Goal: Transaction & Acquisition: Purchase product/service

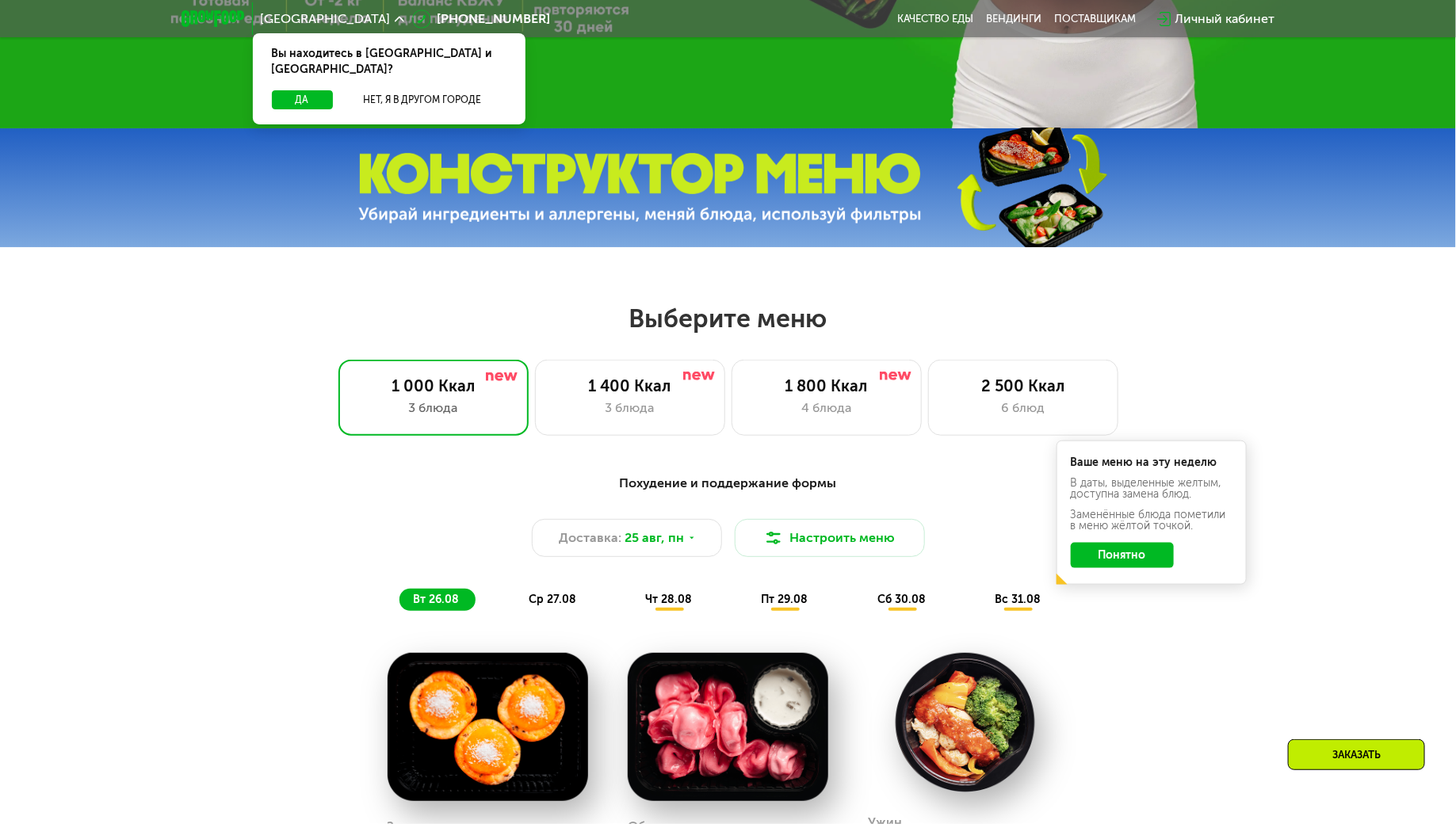
scroll to position [583, 0]
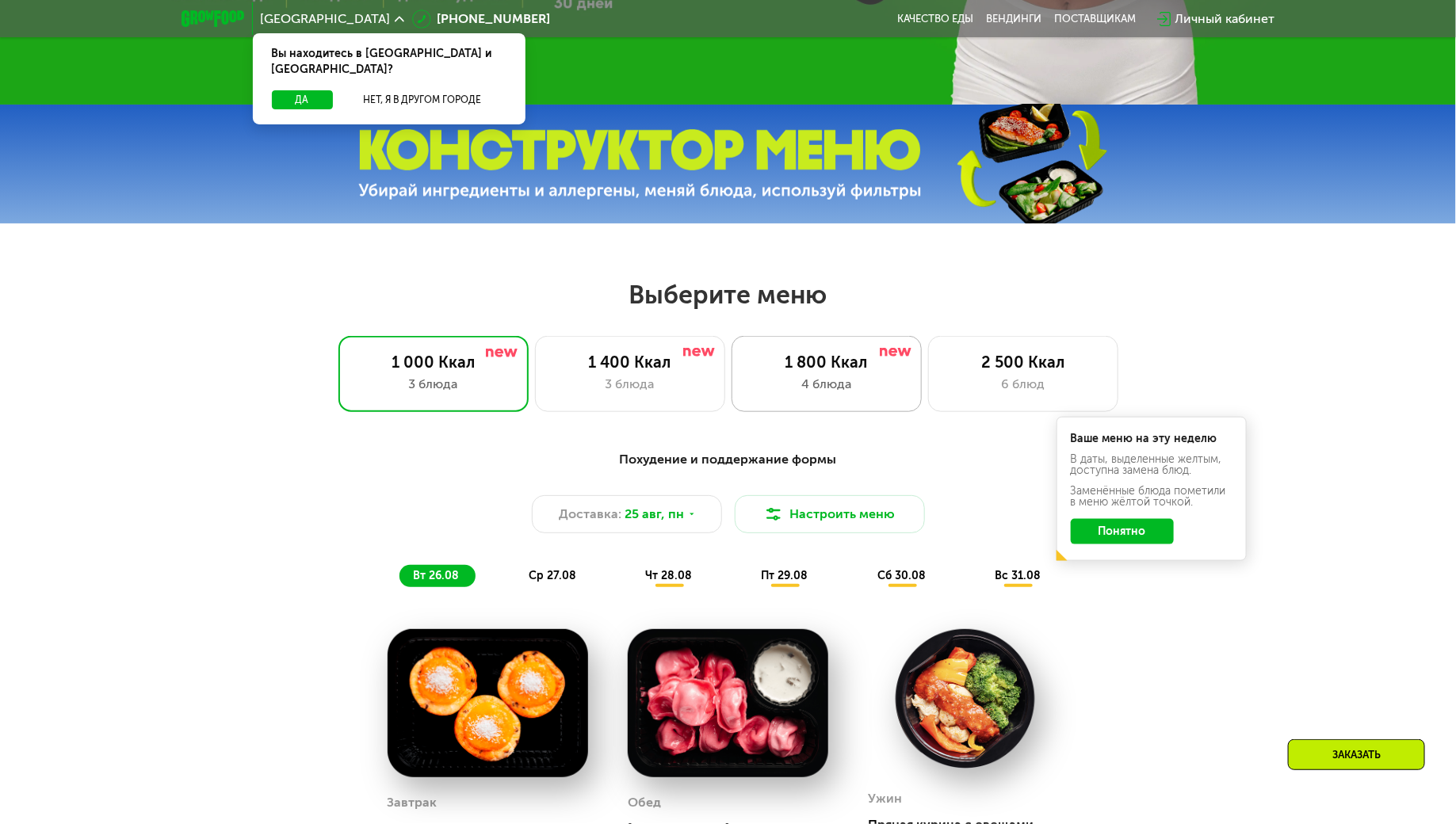
click at [830, 390] on div "4 блюда" at bounding box center [826, 384] width 157 height 19
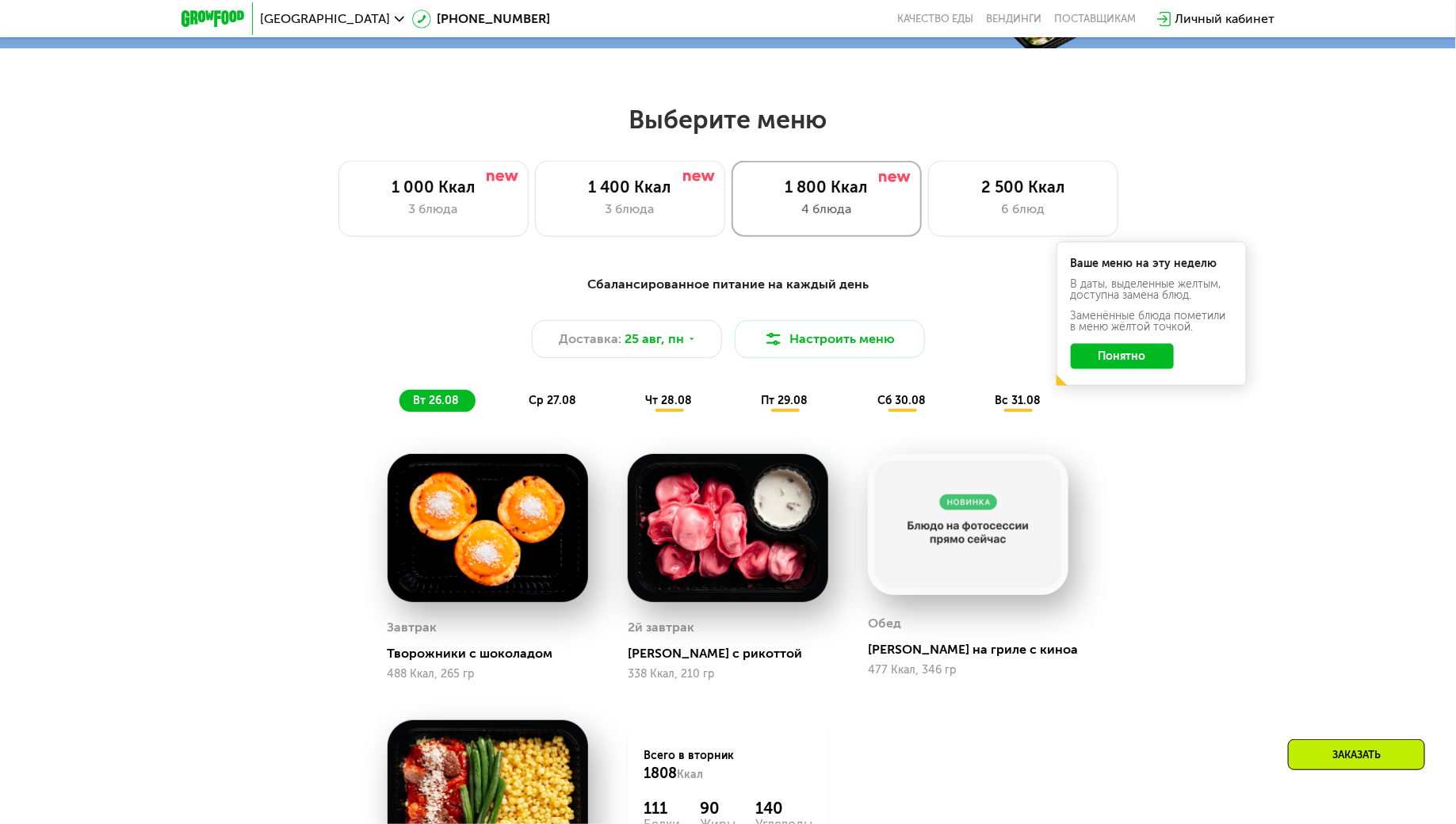
scroll to position [755, 0]
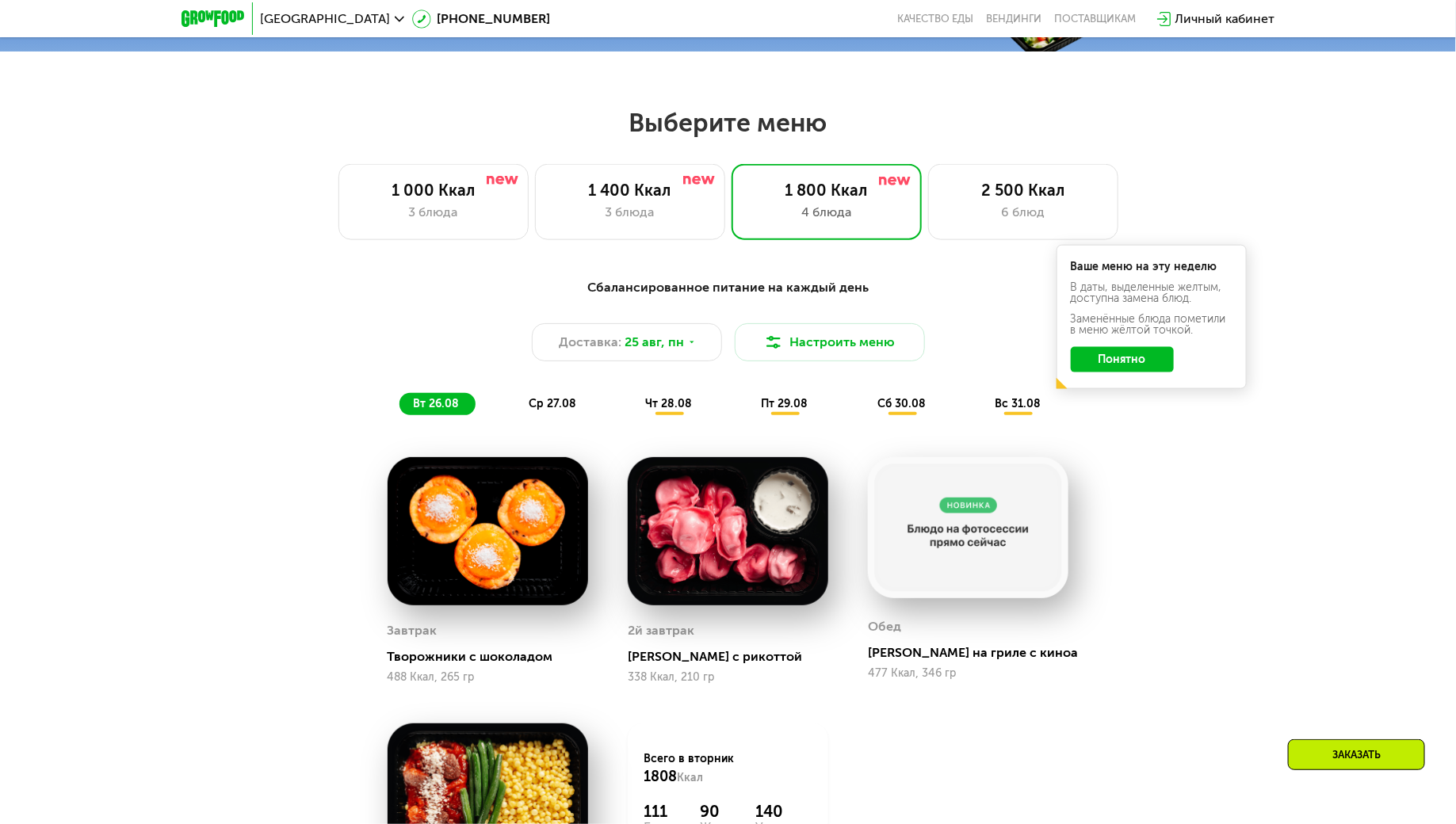
click at [1093, 352] on button "Понятно" at bounding box center [1123, 360] width 103 height 26
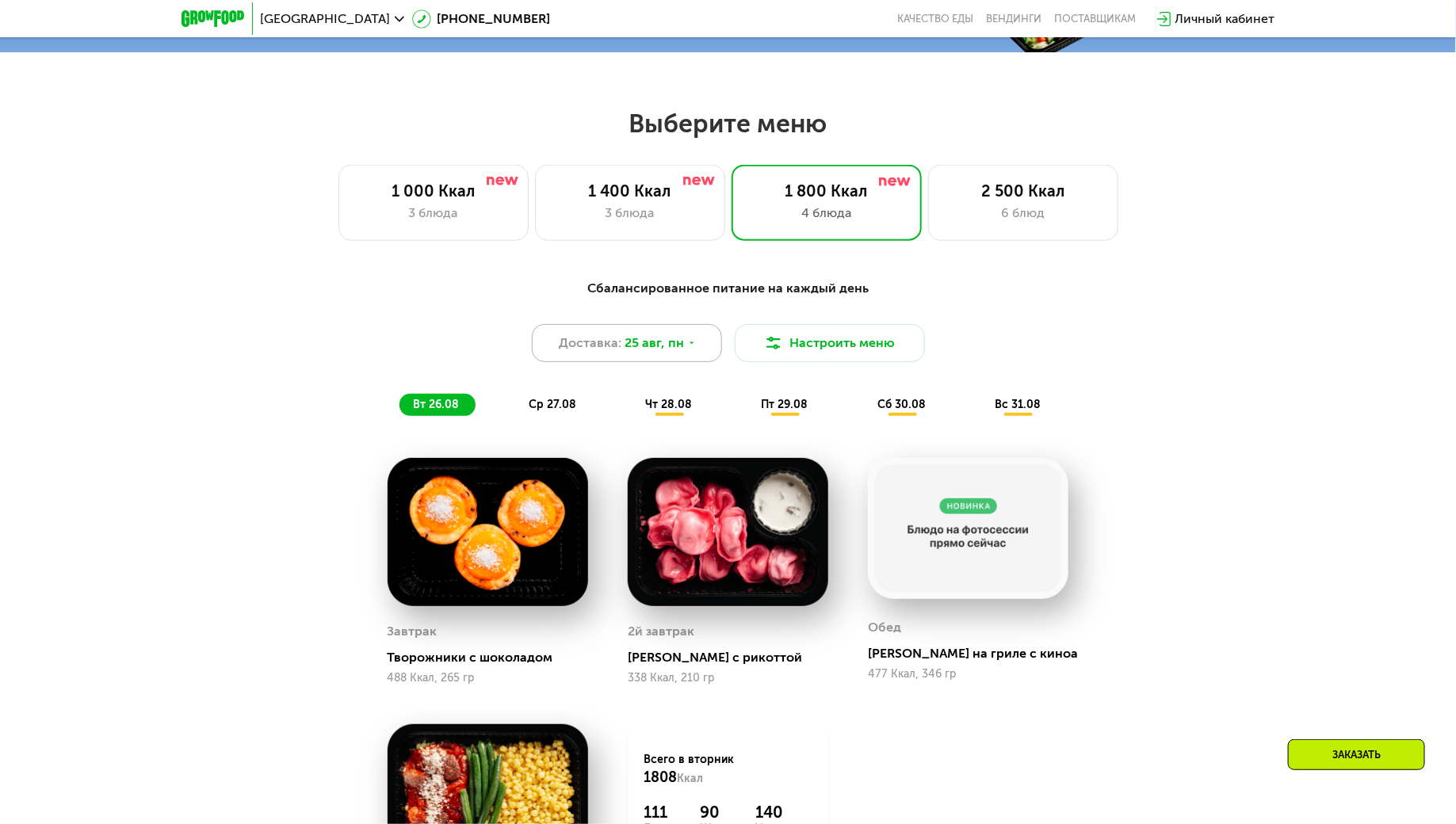
scroll to position [749, 0]
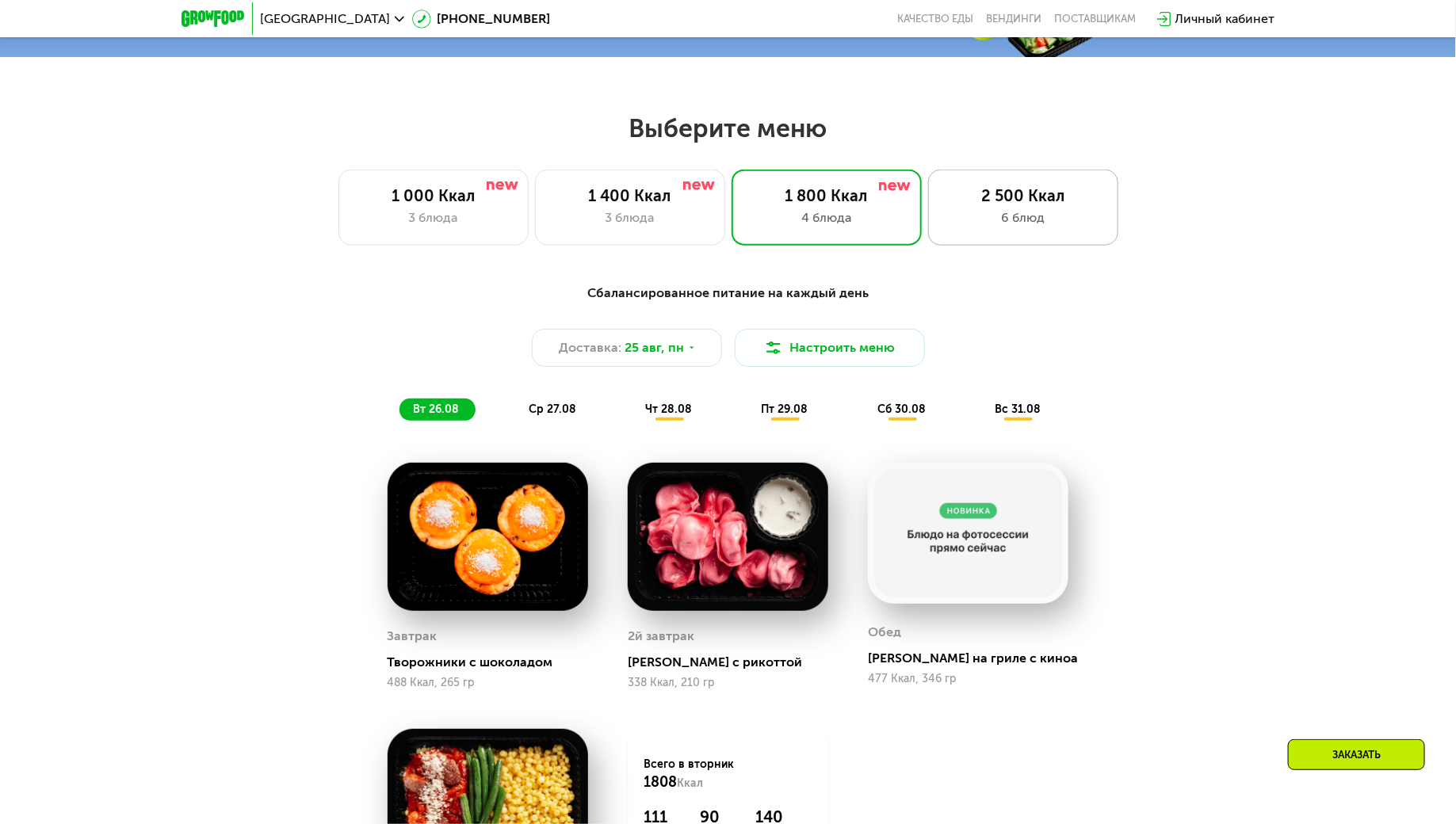
click at [968, 218] on div "6 блюд" at bounding box center [1023, 218] width 157 height 19
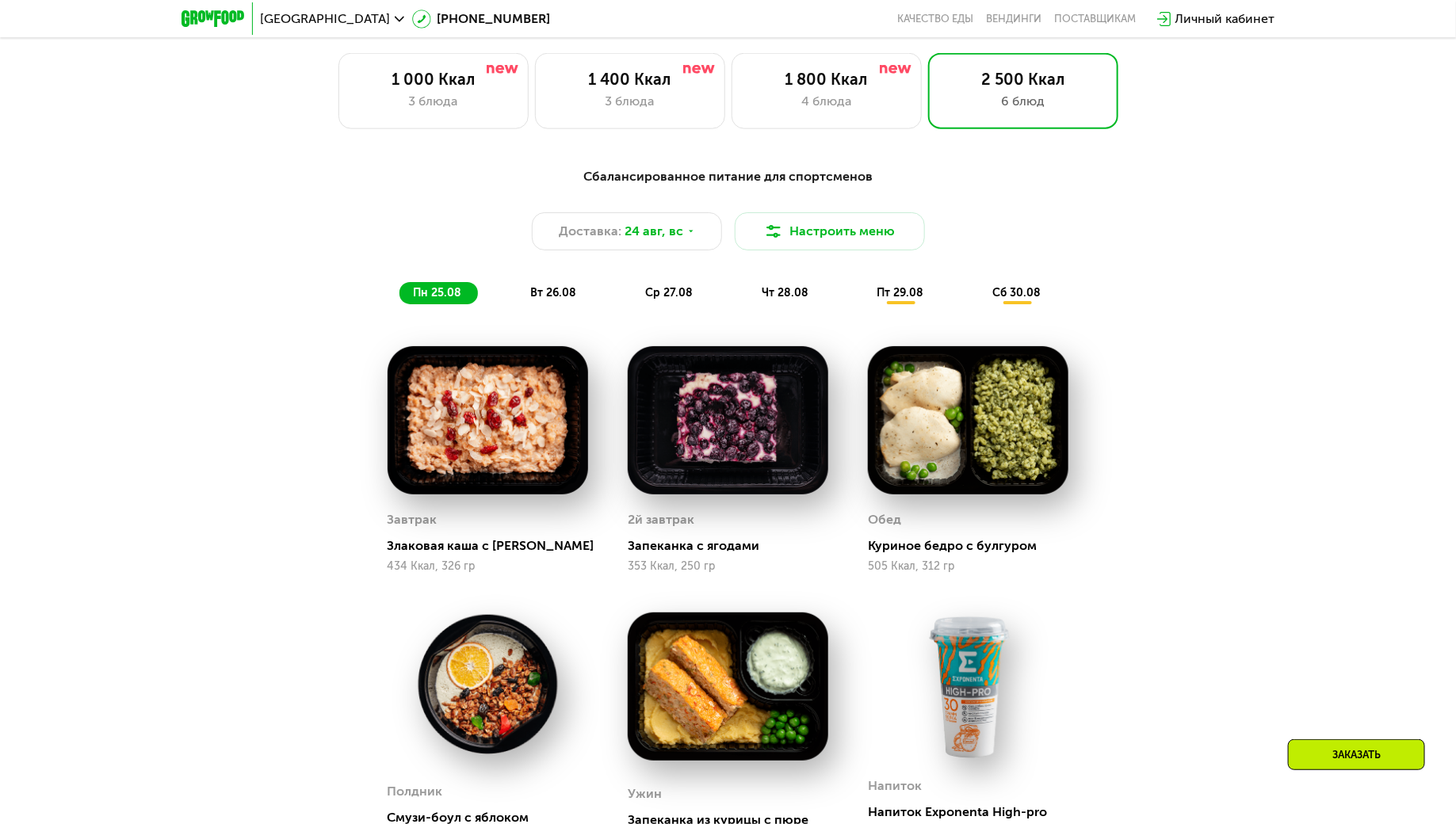
scroll to position [864, 0]
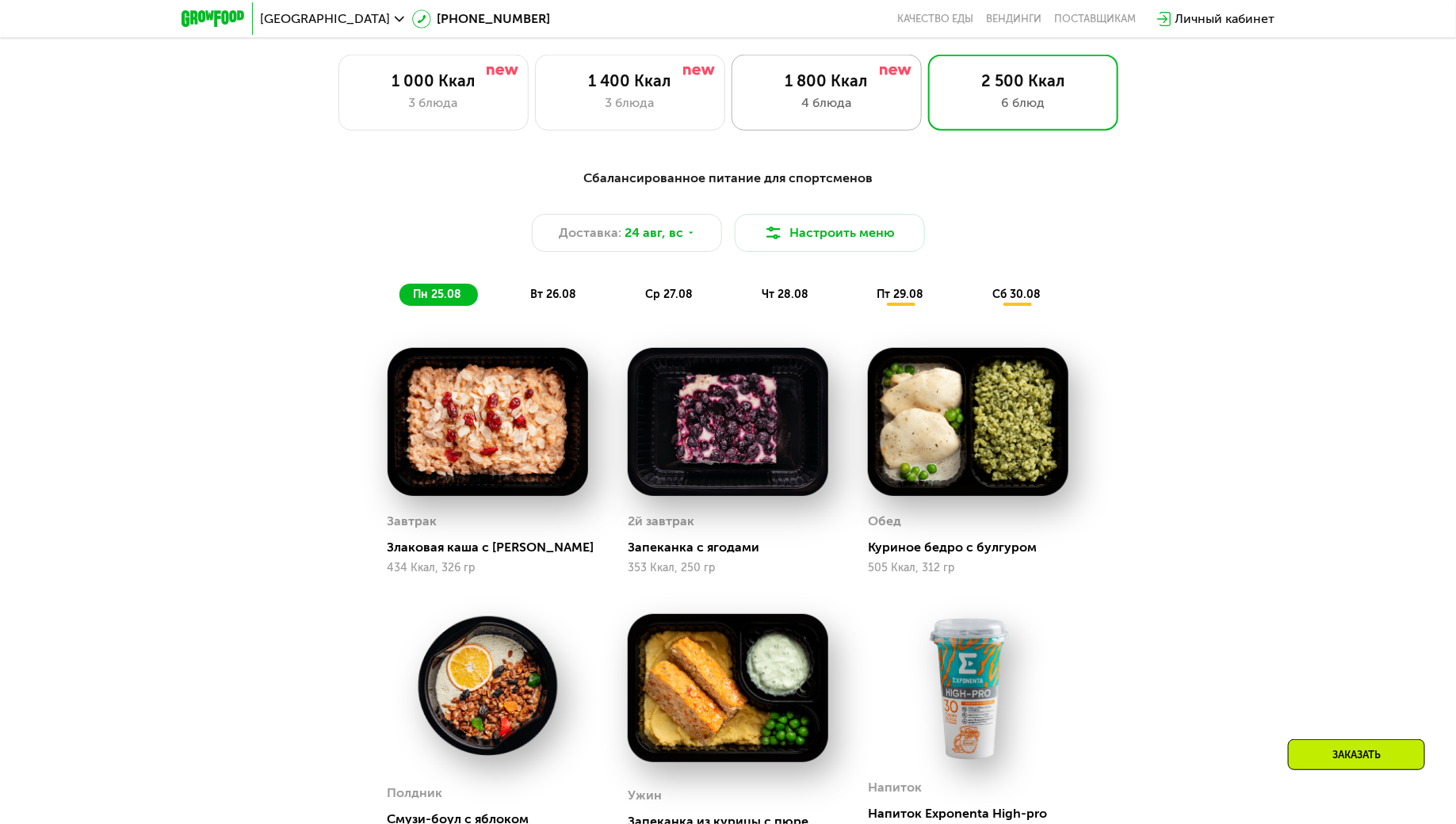
click at [817, 101] on div "4 блюда" at bounding box center [826, 103] width 157 height 19
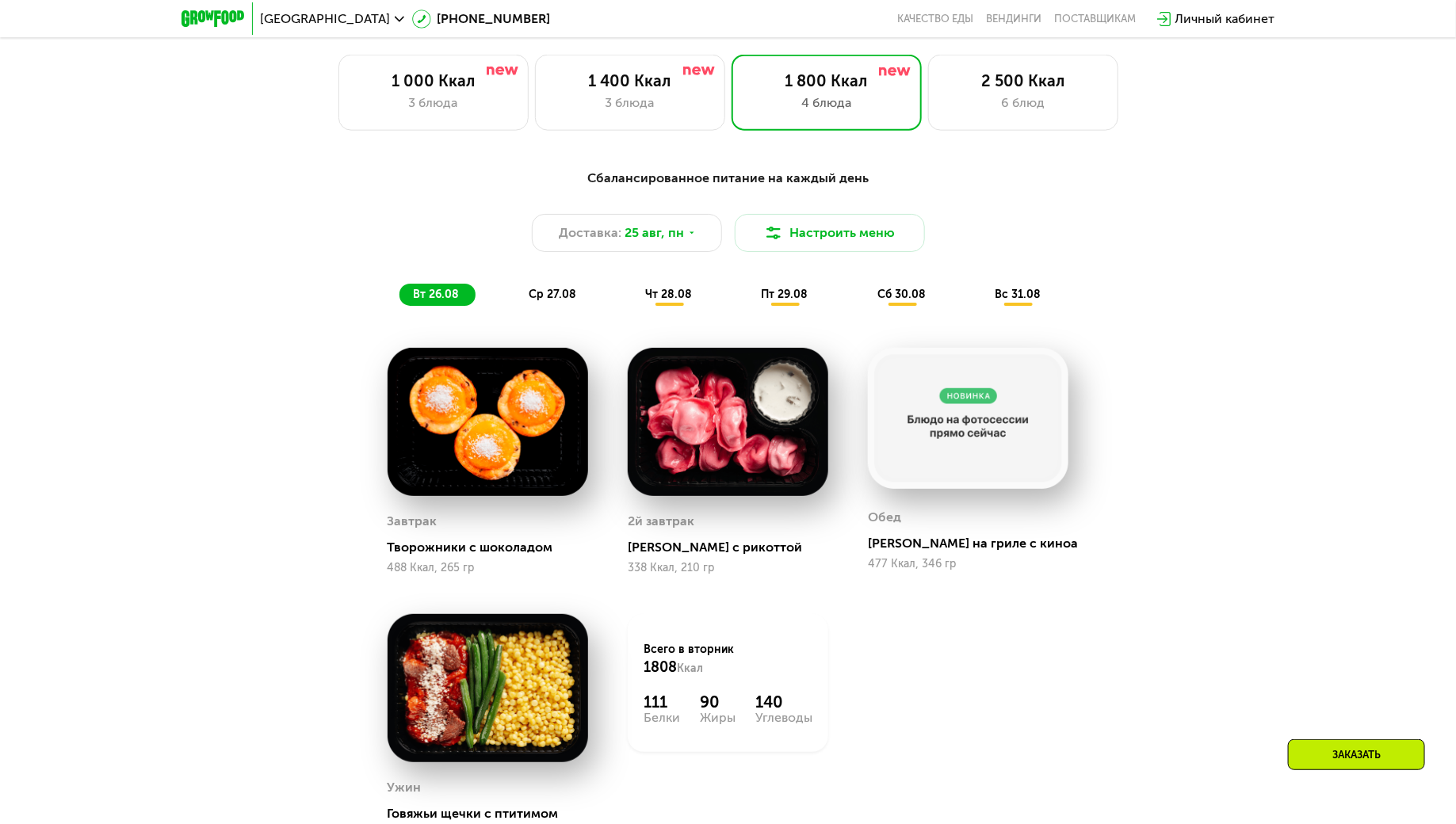
click at [631, 287] on div "ср 27.08" at bounding box center [670, 295] width 77 height 22
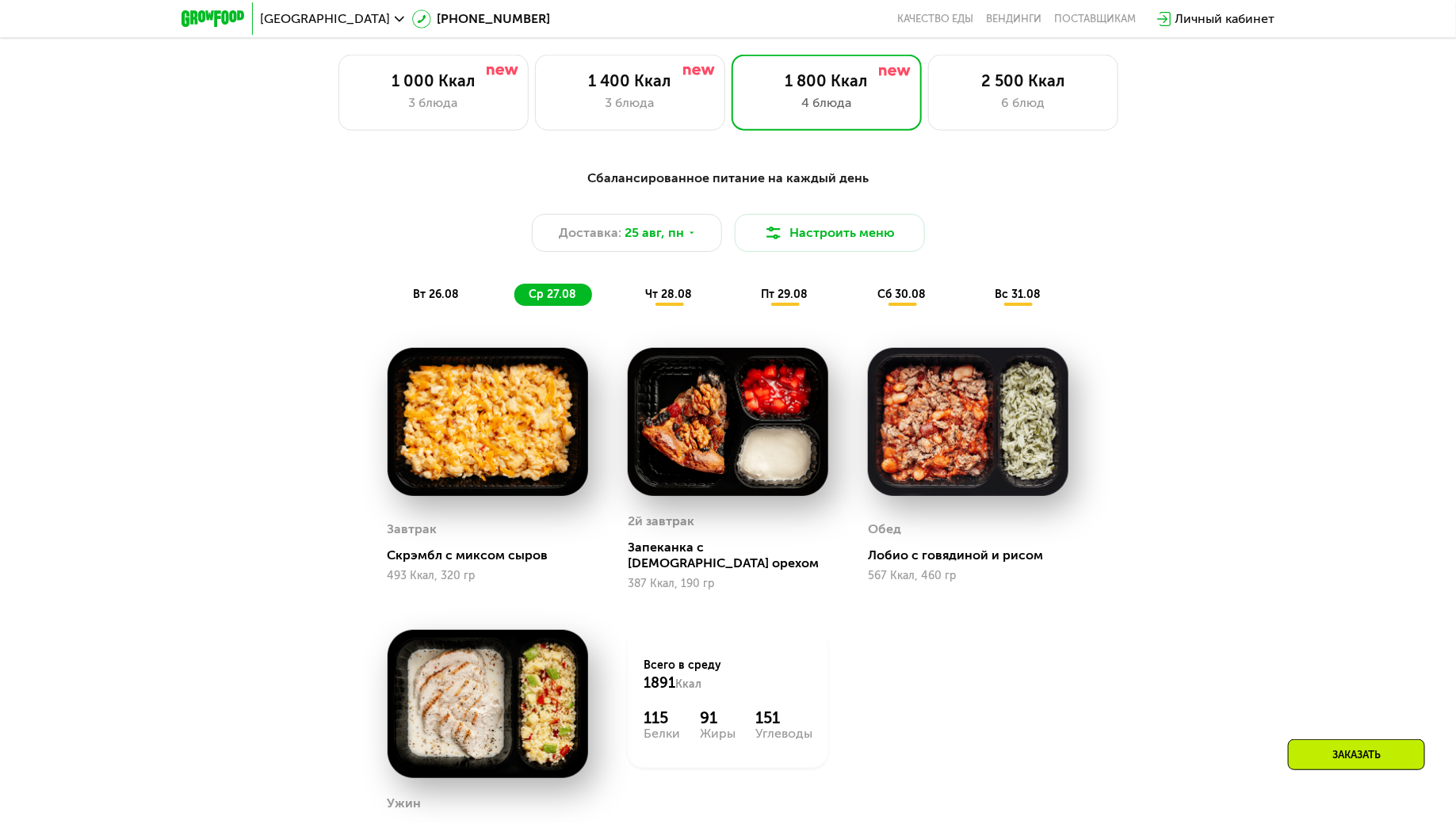
click at [665, 299] on span "чт 28.08" at bounding box center [668, 295] width 46 height 14
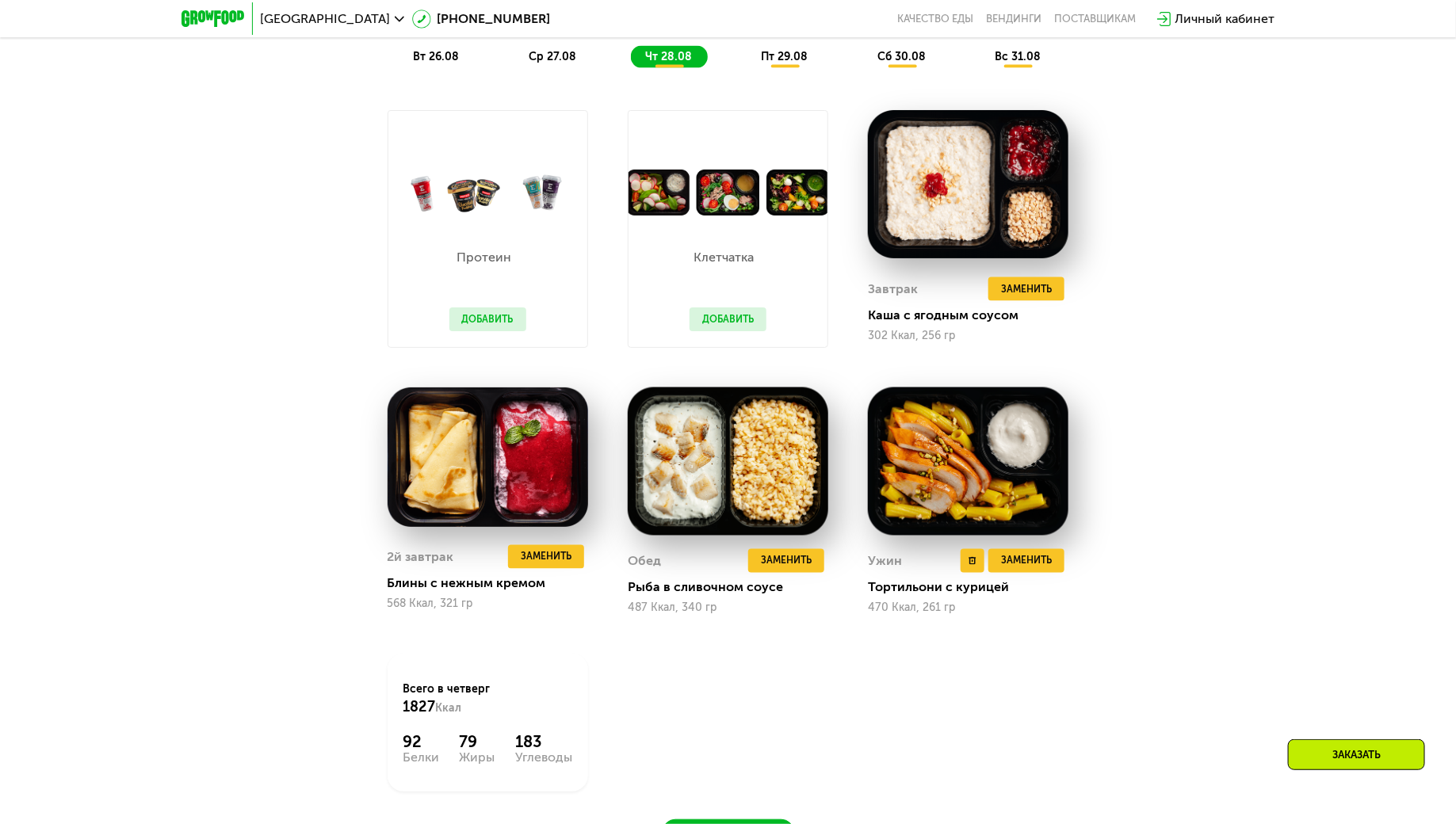
scroll to position [1044, 0]
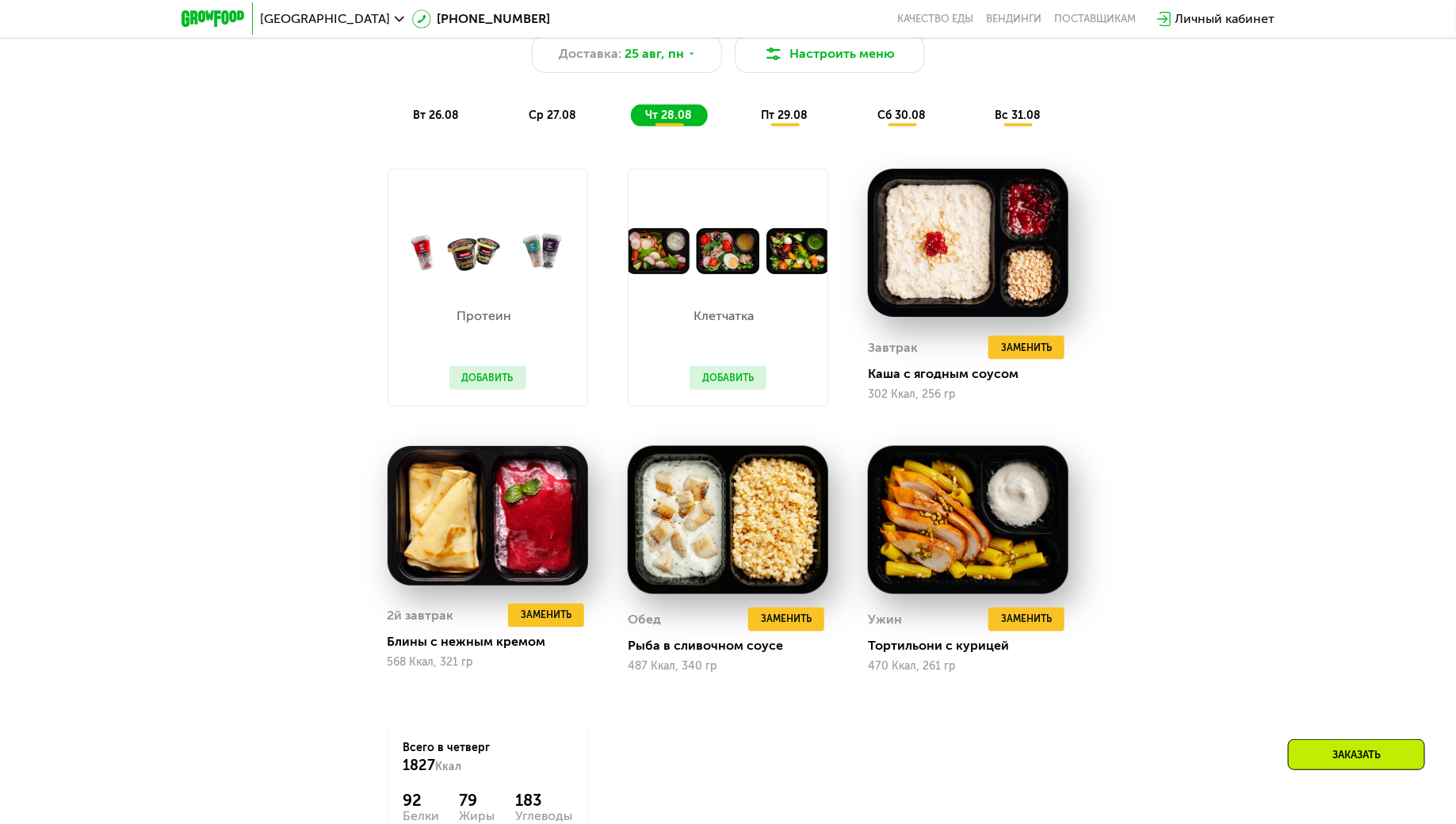
click at [864, 124] on div "пт 29.08" at bounding box center [902, 116] width 78 height 22
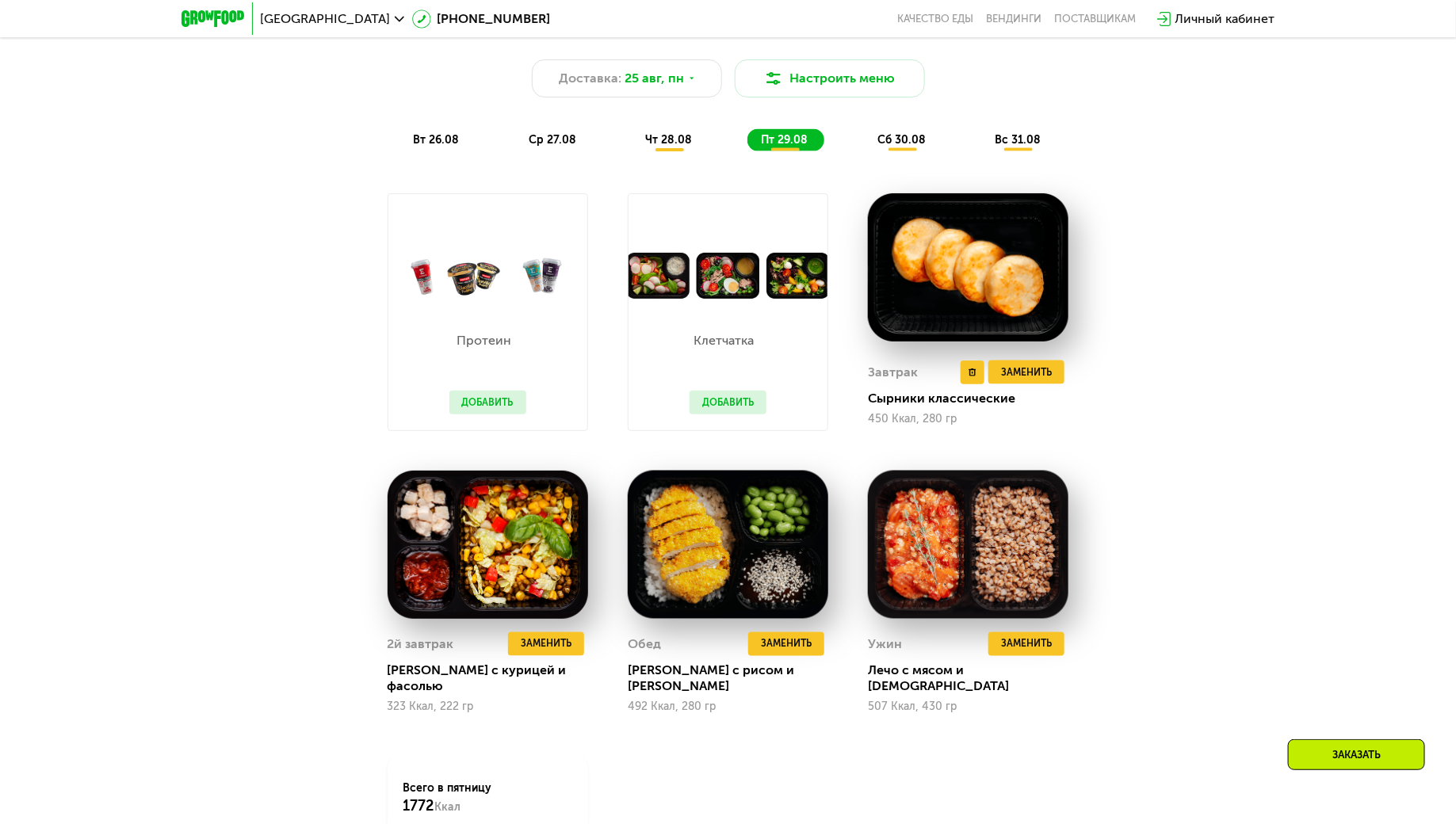
scroll to position [1016, 0]
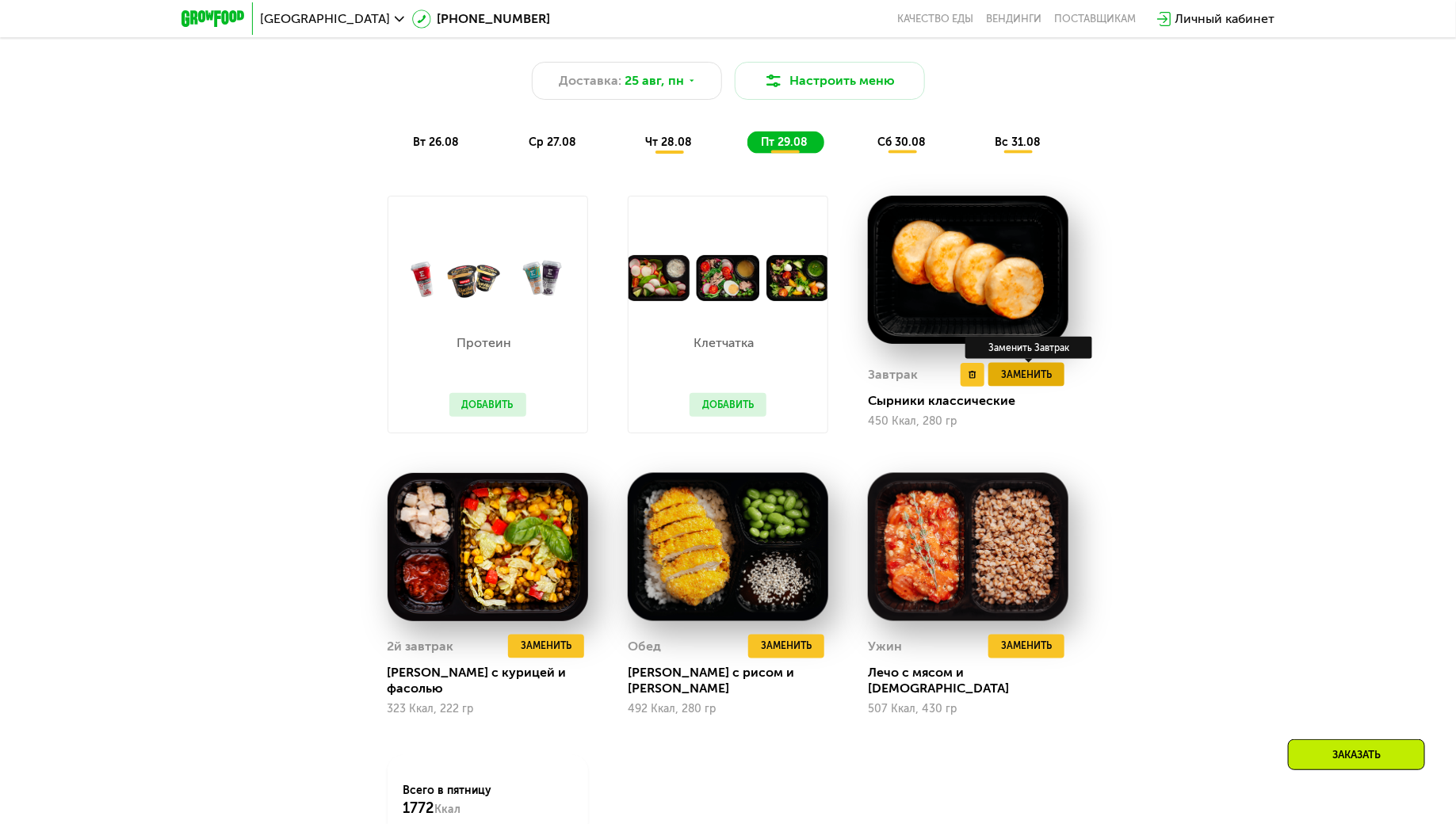
click at [1028, 383] on button "Заменить" at bounding box center [1026, 375] width 76 height 24
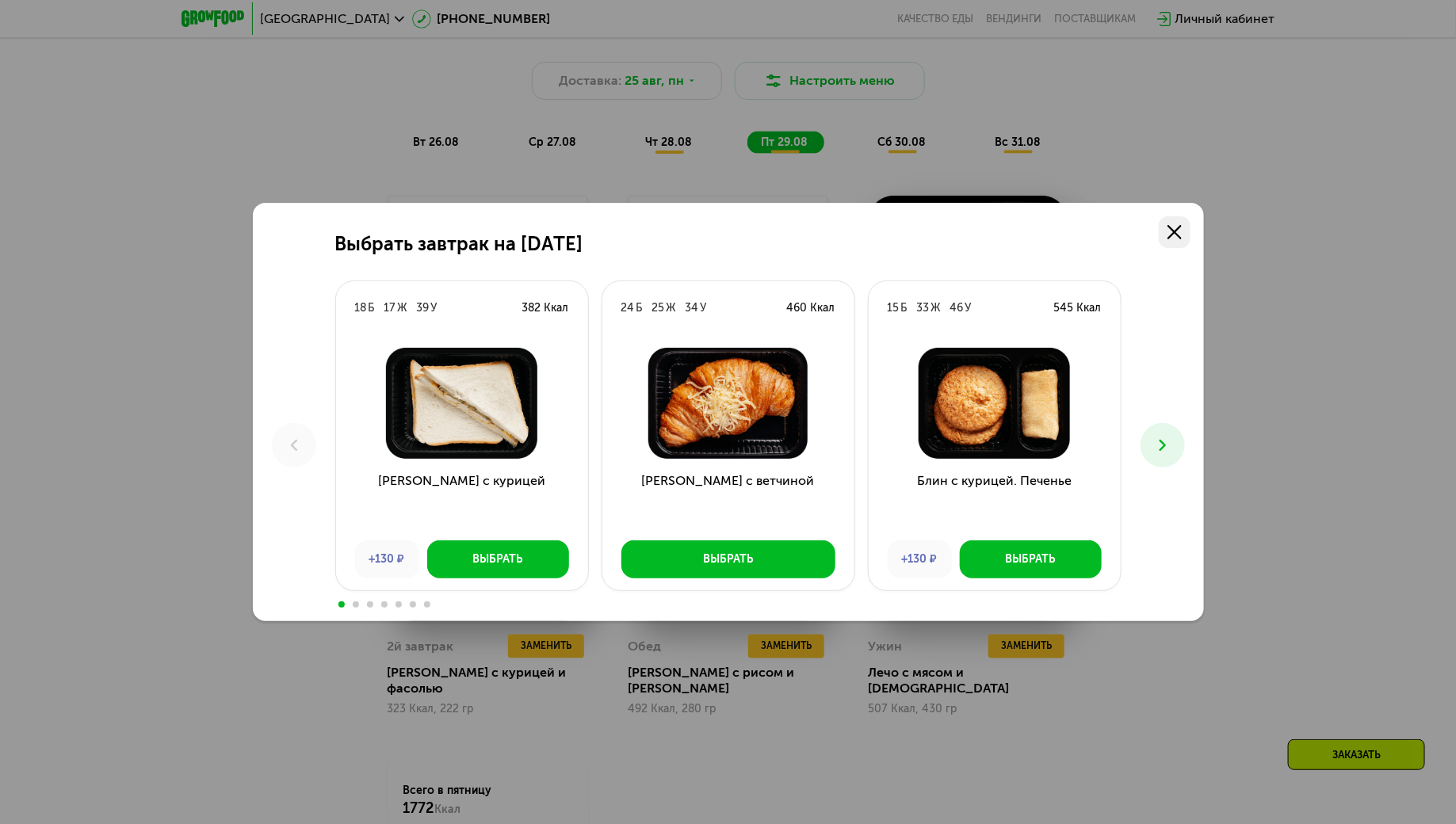
click at [1167, 229] on icon at bounding box center [1174, 232] width 14 height 14
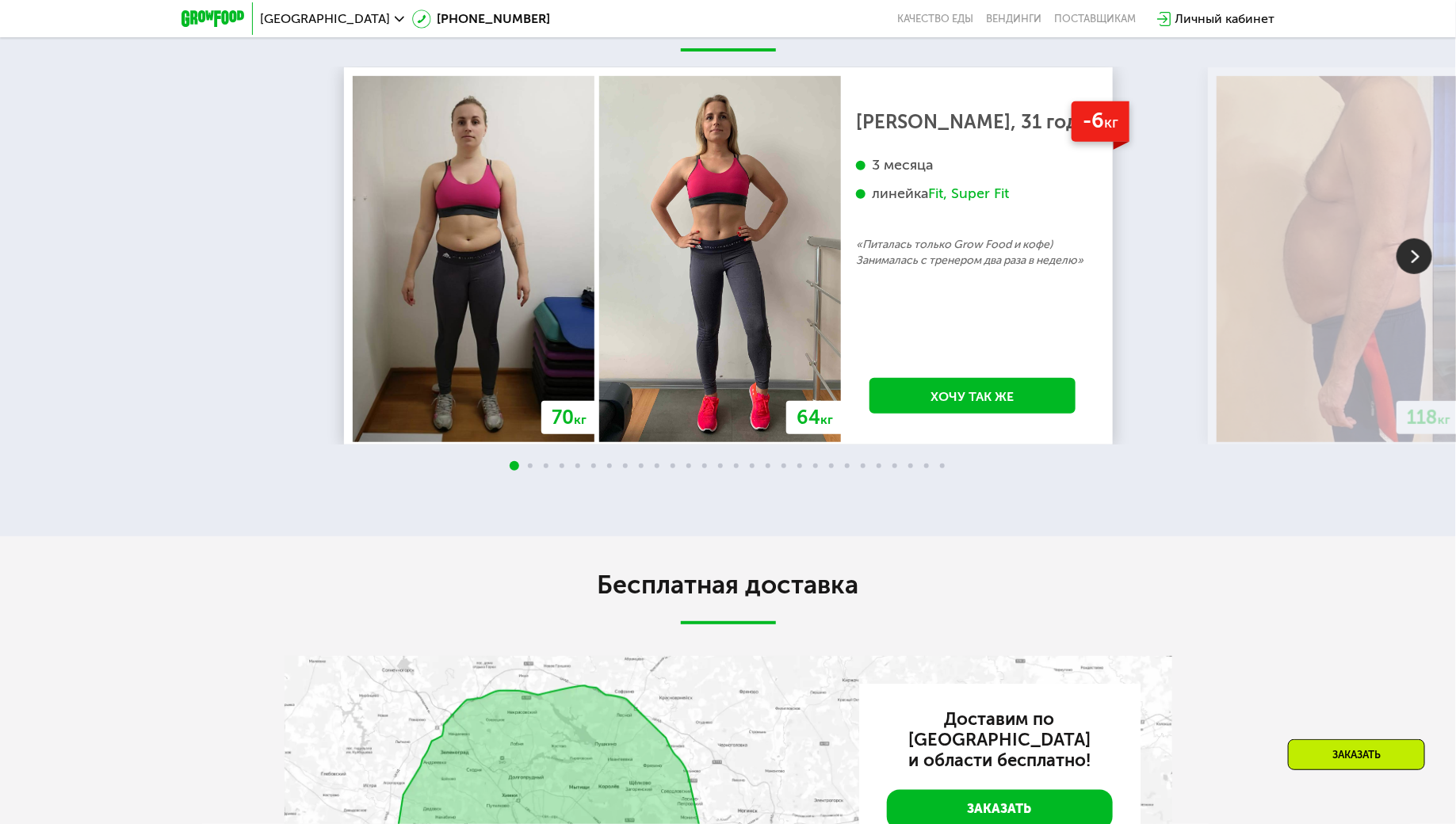
scroll to position [3271, 0]
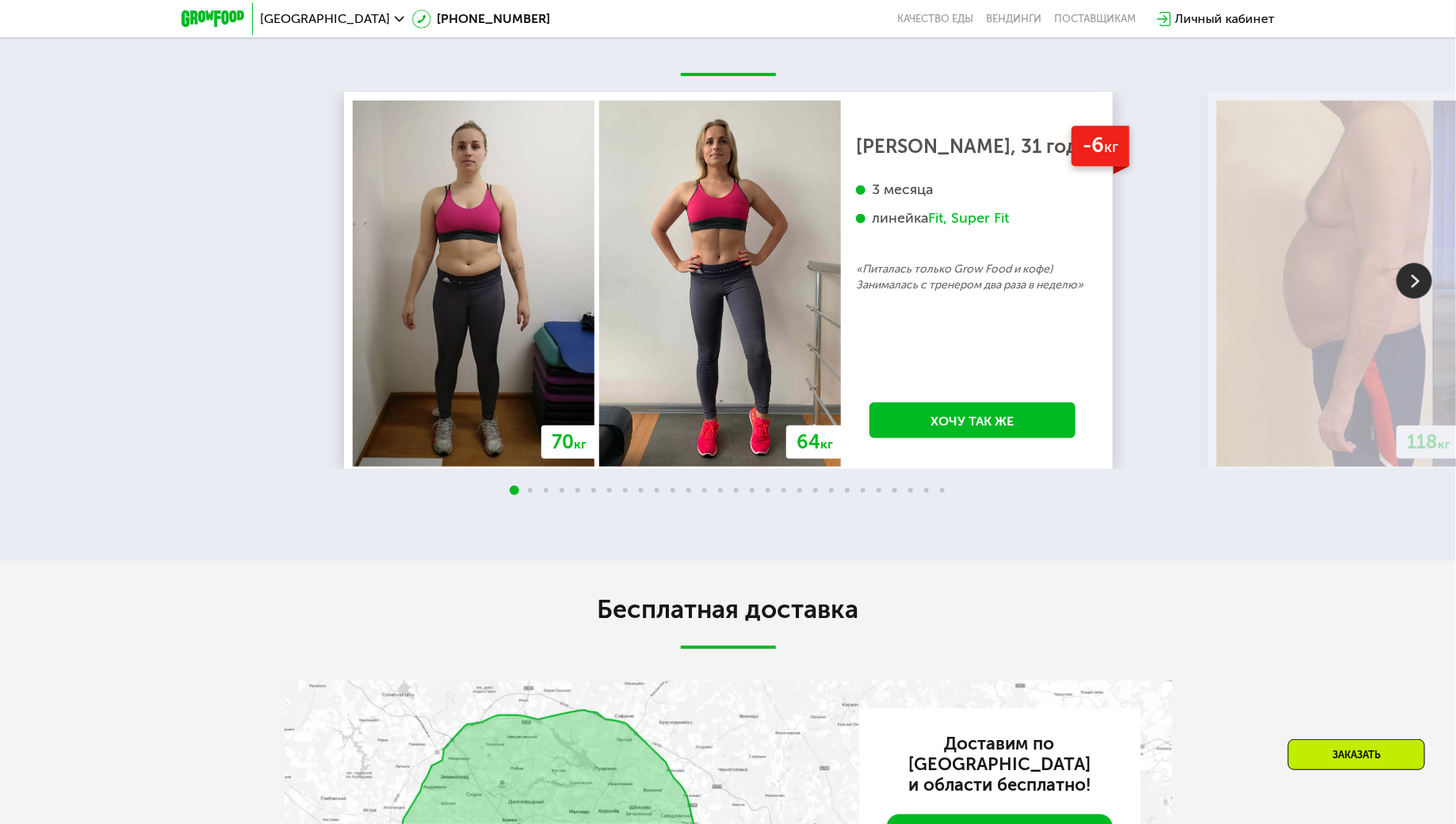
click at [1408, 263] on img at bounding box center [1414, 281] width 36 height 36
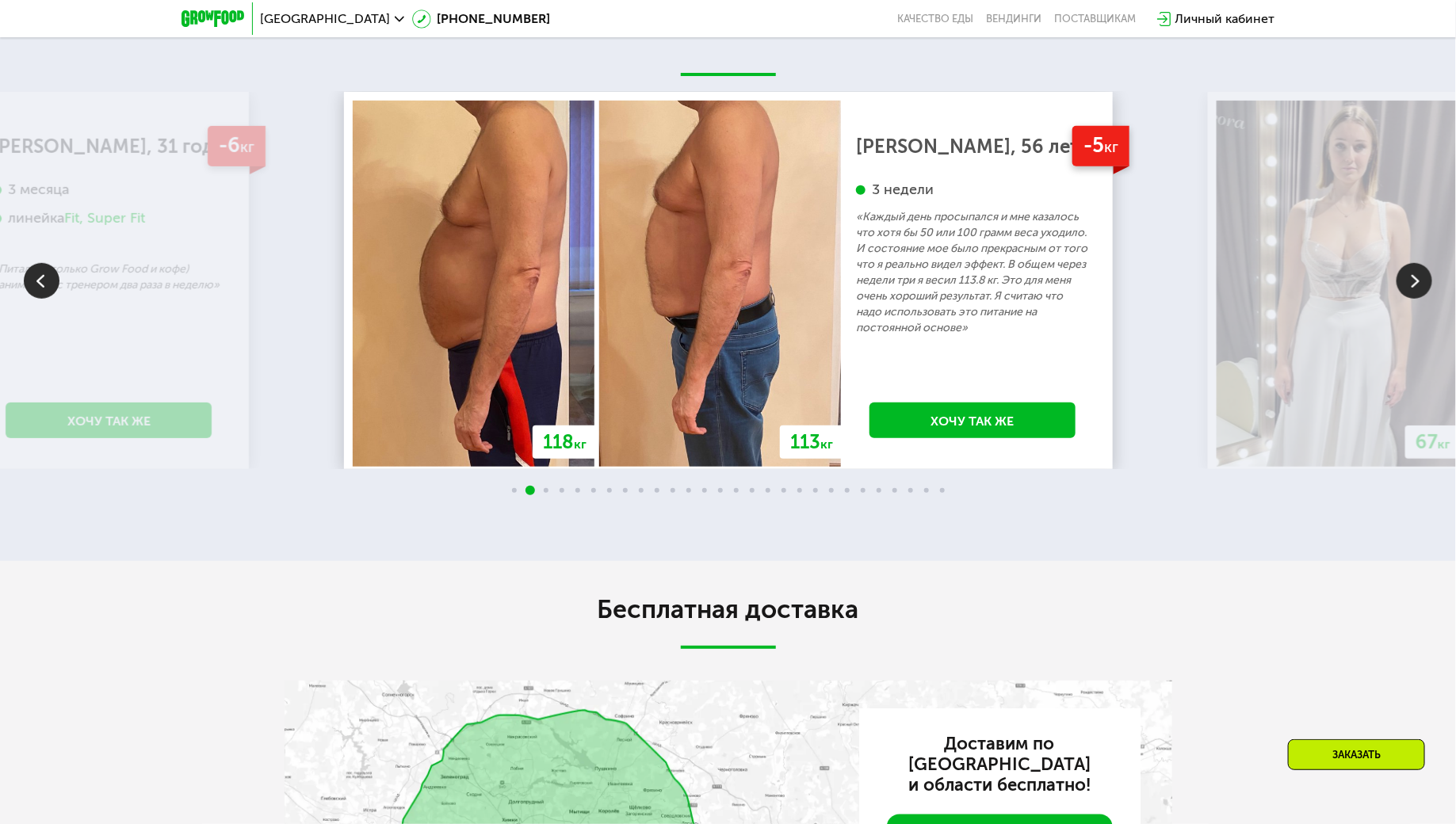
click at [1414, 267] on img at bounding box center [1414, 281] width 36 height 36
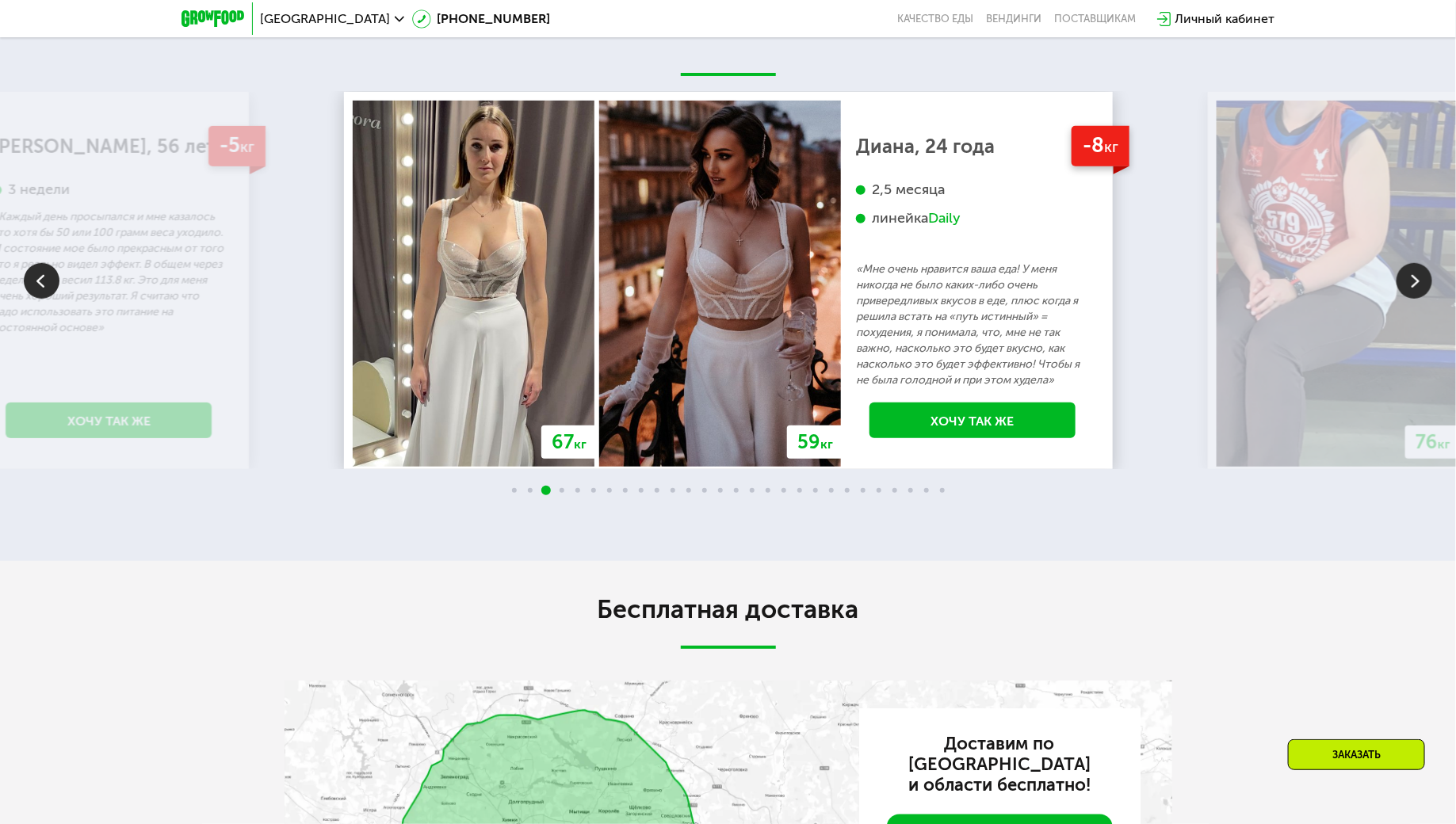
click at [1414, 267] on img at bounding box center [1414, 281] width 36 height 36
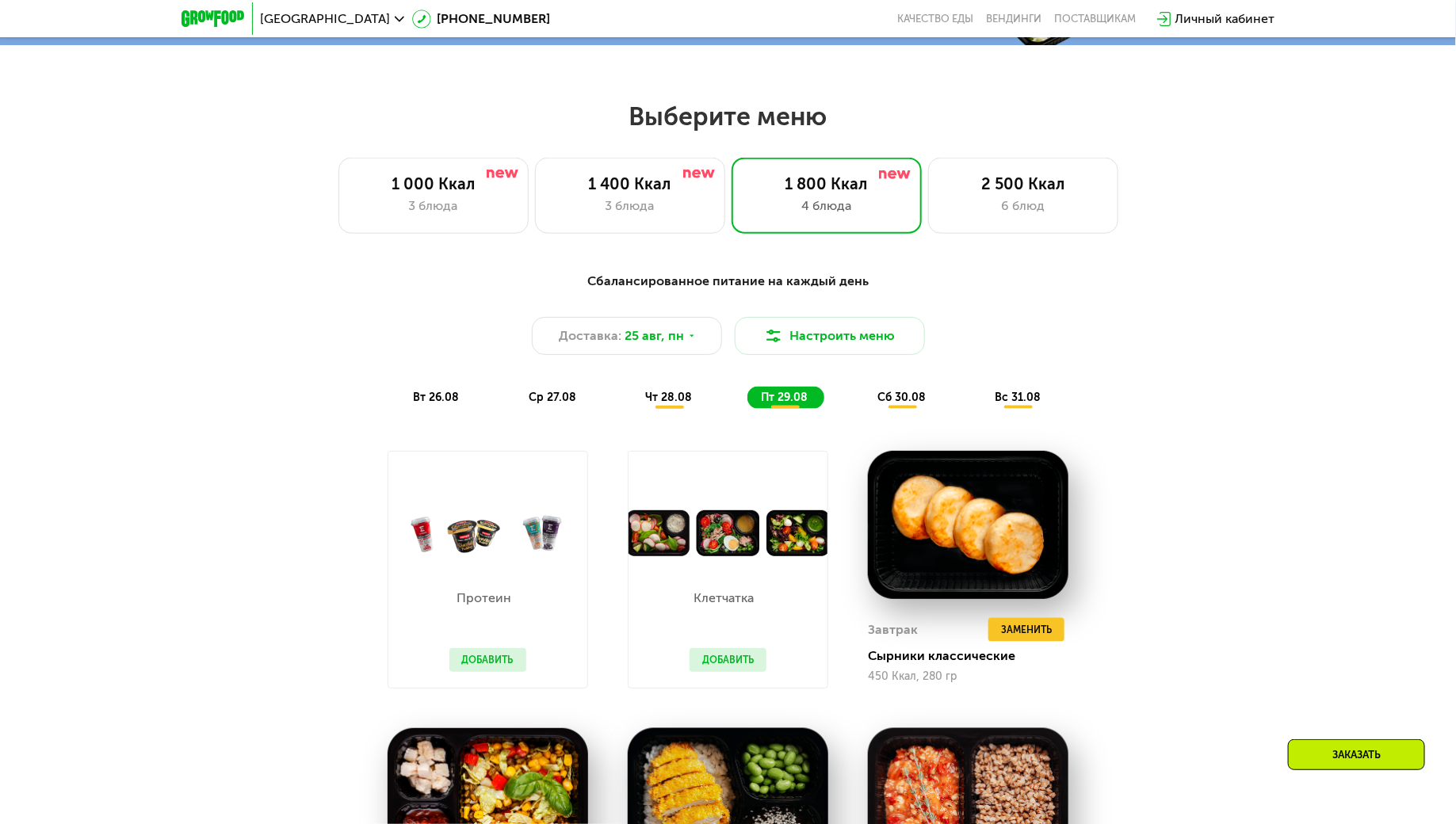
scroll to position [762, 0]
